Goal: Check status: Check status

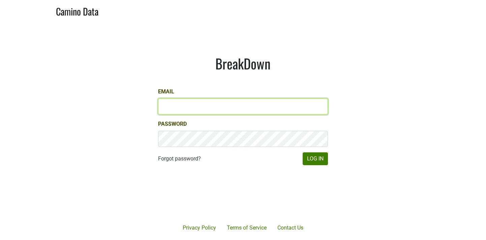
type input "[EMAIL_ADDRESS][DOMAIN_NAME]"
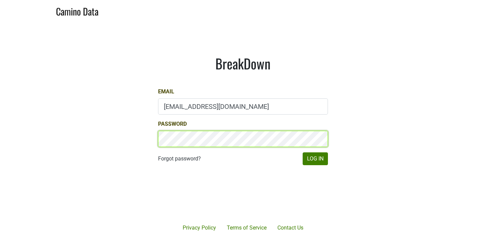
click at [315, 158] on button "Log In" at bounding box center [315, 158] width 25 height 13
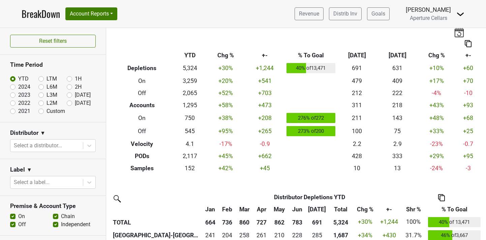
scroll to position [10, 0]
click at [75, 104] on label "Aug '25" at bounding box center [83, 103] width 16 height 8
click at [70, 104] on input "Aug '25" at bounding box center [80, 102] width 27 height 7
radio input "true"
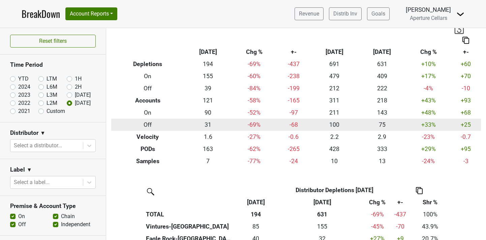
scroll to position [15, 0]
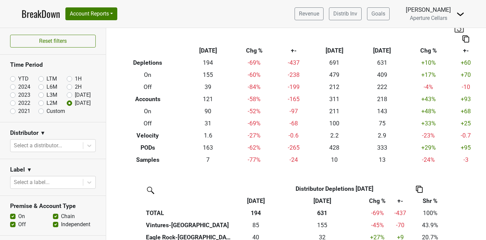
click at [75, 94] on label "Jul '25" at bounding box center [83, 95] width 16 height 8
click at [69, 94] on input "Jul '25" at bounding box center [80, 94] width 27 height 7
radio input "true"
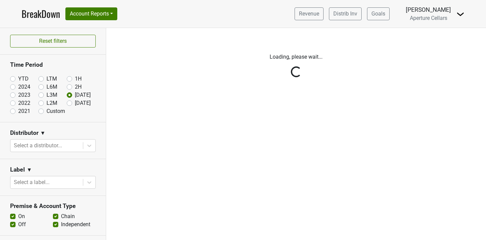
scroll to position [0, 0]
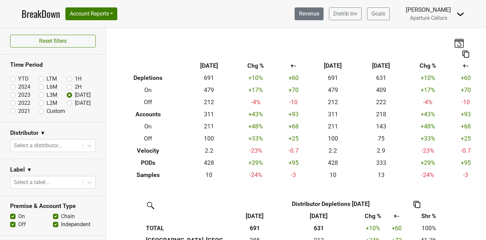
click at [312, 8] on link "Revenue" at bounding box center [309, 13] width 29 height 13
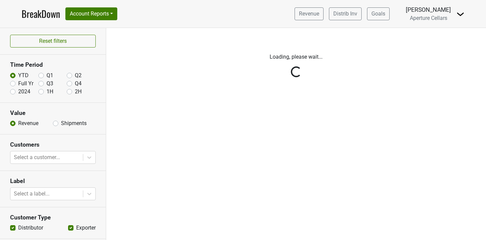
click at [55, 121] on div "Reset filters Time Period YTD Q1 Q2 Full Yr Q3 Q4 2024 1H 2H Value Revenue Ship…" at bounding box center [53, 134] width 106 height 212
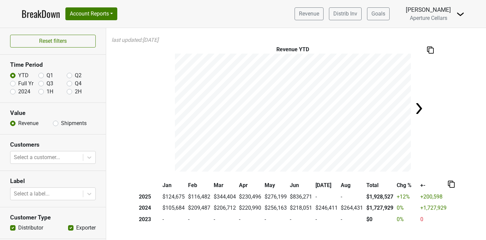
click at [61, 123] on label "Shipments" at bounding box center [74, 123] width 26 height 8
click at [56, 123] on input "Shipments" at bounding box center [55, 122] width 5 height 7
radio input "true"
